Goal: Transaction & Acquisition: Purchase product/service

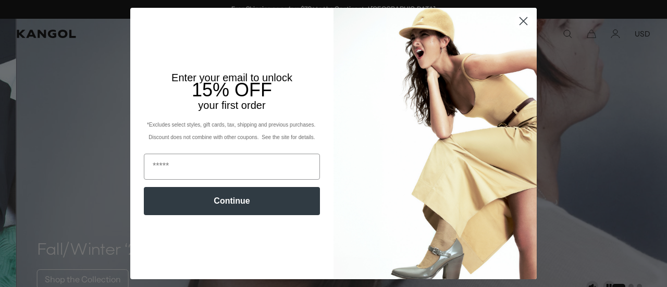
click at [523, 20] on circle "Close dialog" at bounding box center [523, 21] width 17 height 17
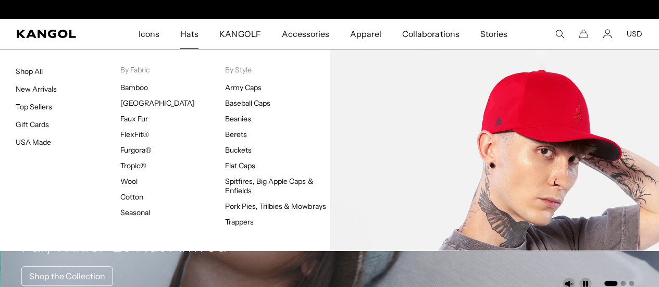
scroll to position [0, 215]
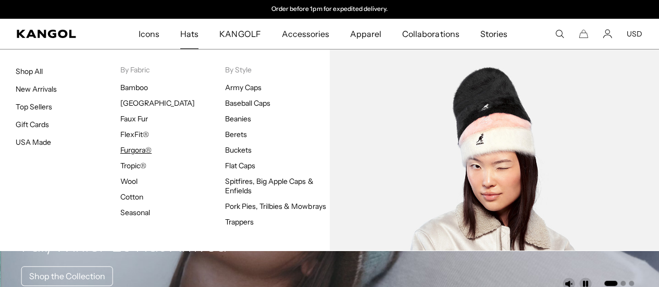
click at [135, 150] on link "Furgora®" at bounding box center [135, 149] width 31 height 9
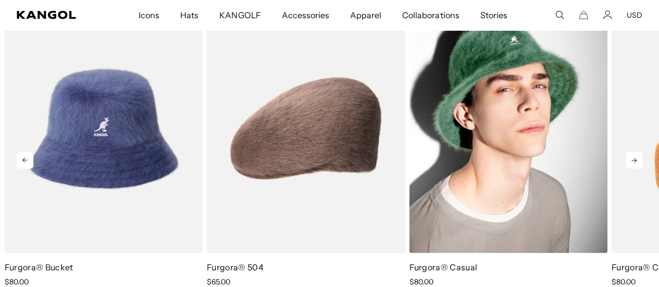
scroll to position [0, 215]
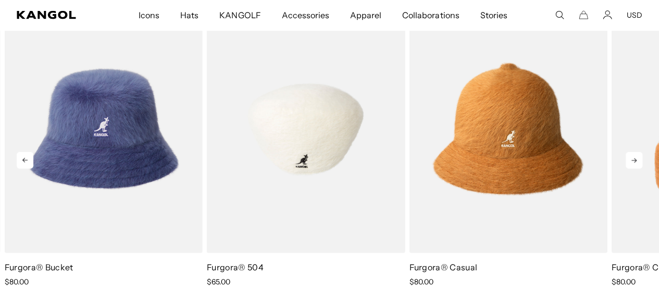
click at [288, 126] on img "2 of 9" at bounding box center [306, 129] width 198 height 249
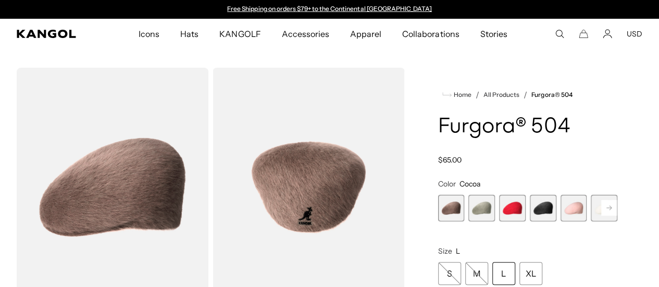
click at [536, 221] on span "4 of 7" at bounding box center [543, 208] width 27 height 27
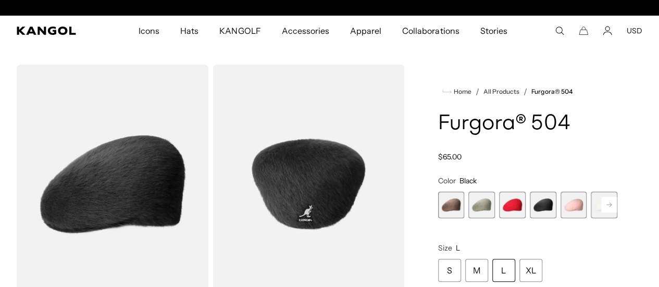
scroll to position [0, 215]
